Goal: Information Seeking & Learning: Learn about a topic

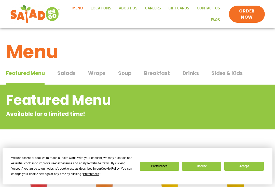
click at [65, 72] on span "Salads" at bounding box center [66, 73] width 18 height 8
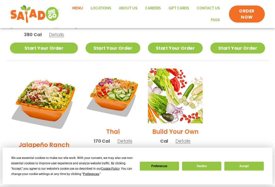
scroll to position [348, 0]
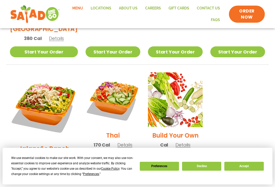
click at [106, 166] on link "Start Your Order" at bounding box center [113, 171] width 55 height 11
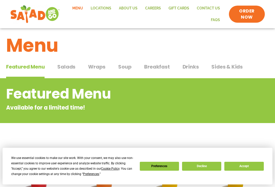
scroll to position [6, 0]
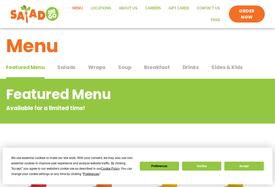
click at [155, 69] on span "Breakfast" at bounding box center [156, 68] width 25 height 8
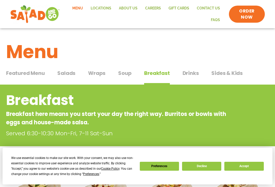
click at [65, 74] on span "Salads" at bounding box center [66, 73] width 18 height 8
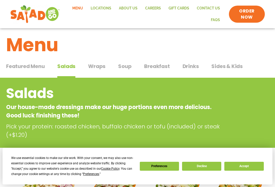
scroll to position [0, 0]
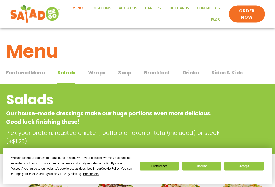
click at [23, 71] on span "Featured Menu" at bounding box center [25, 73] width 38 height 8
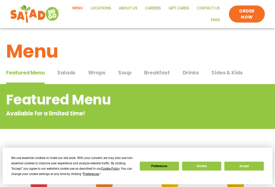
scroll to position [1, 0]
